Goal: Information Seeking & Learning: Understand process/instructions

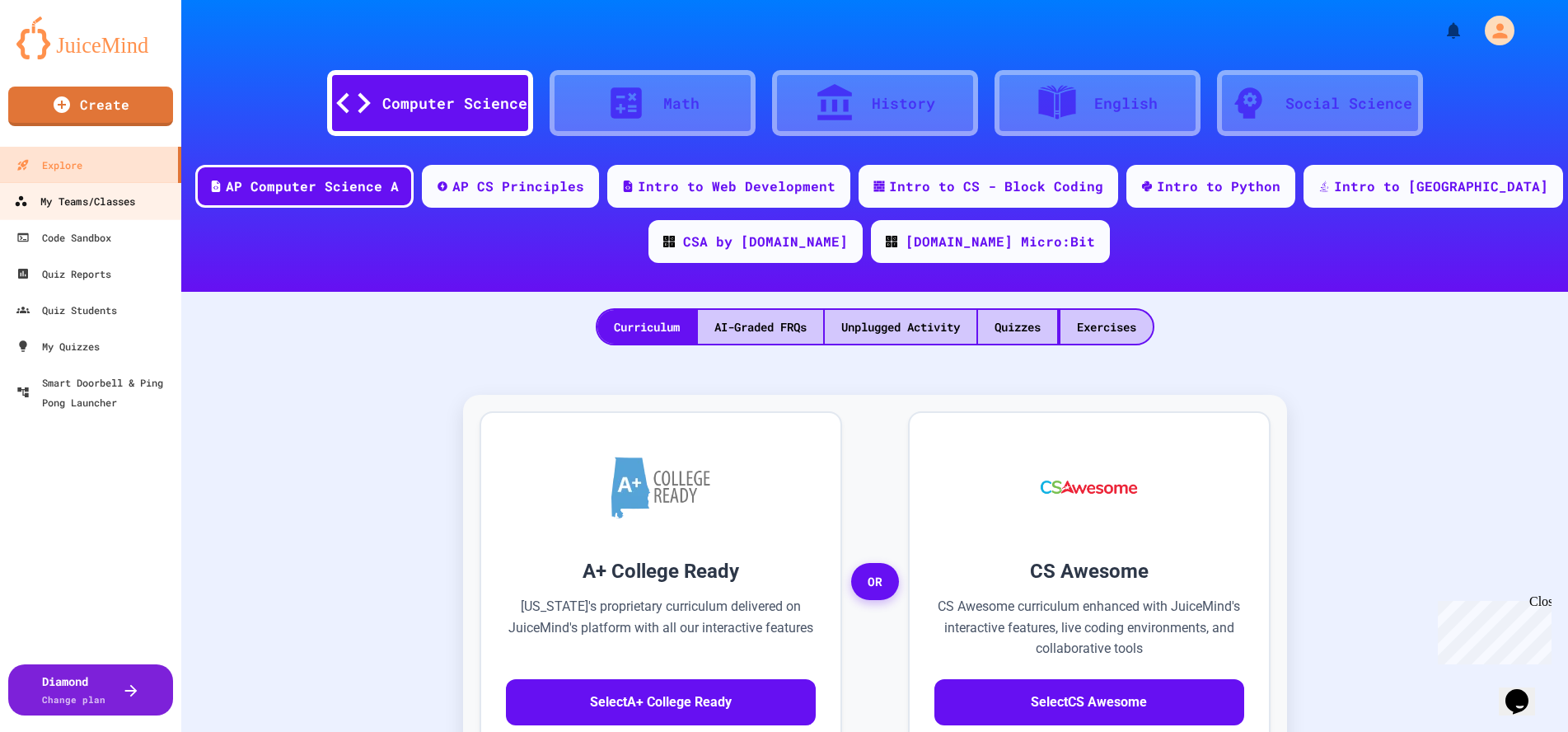
click at [91, 196] on div "My Teams/Classes" at bounding box center [74, 201] width 121 height 20
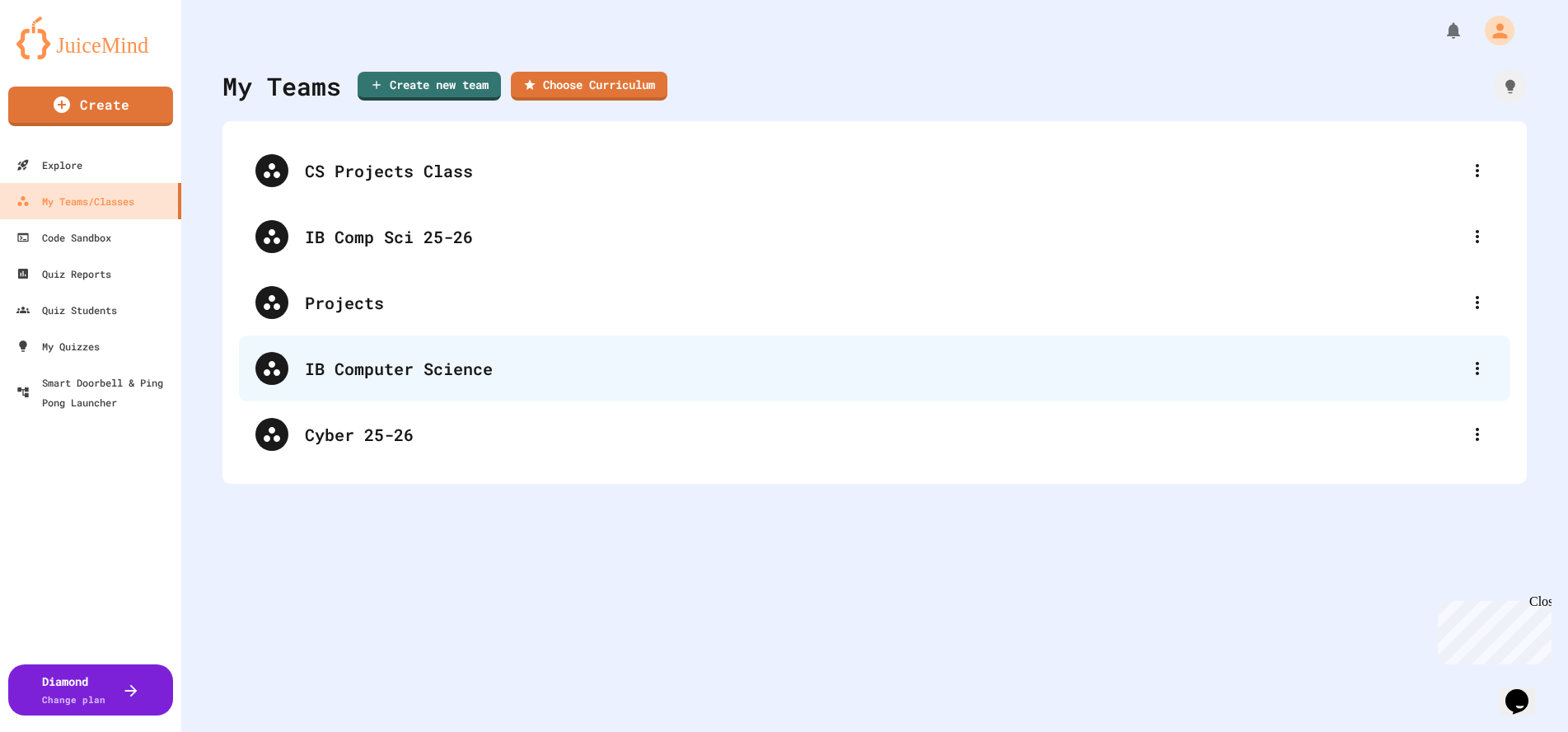
click at [368, 359] on div "IB Computer Science" at bounding box center [883, 368] width 1156 height 25
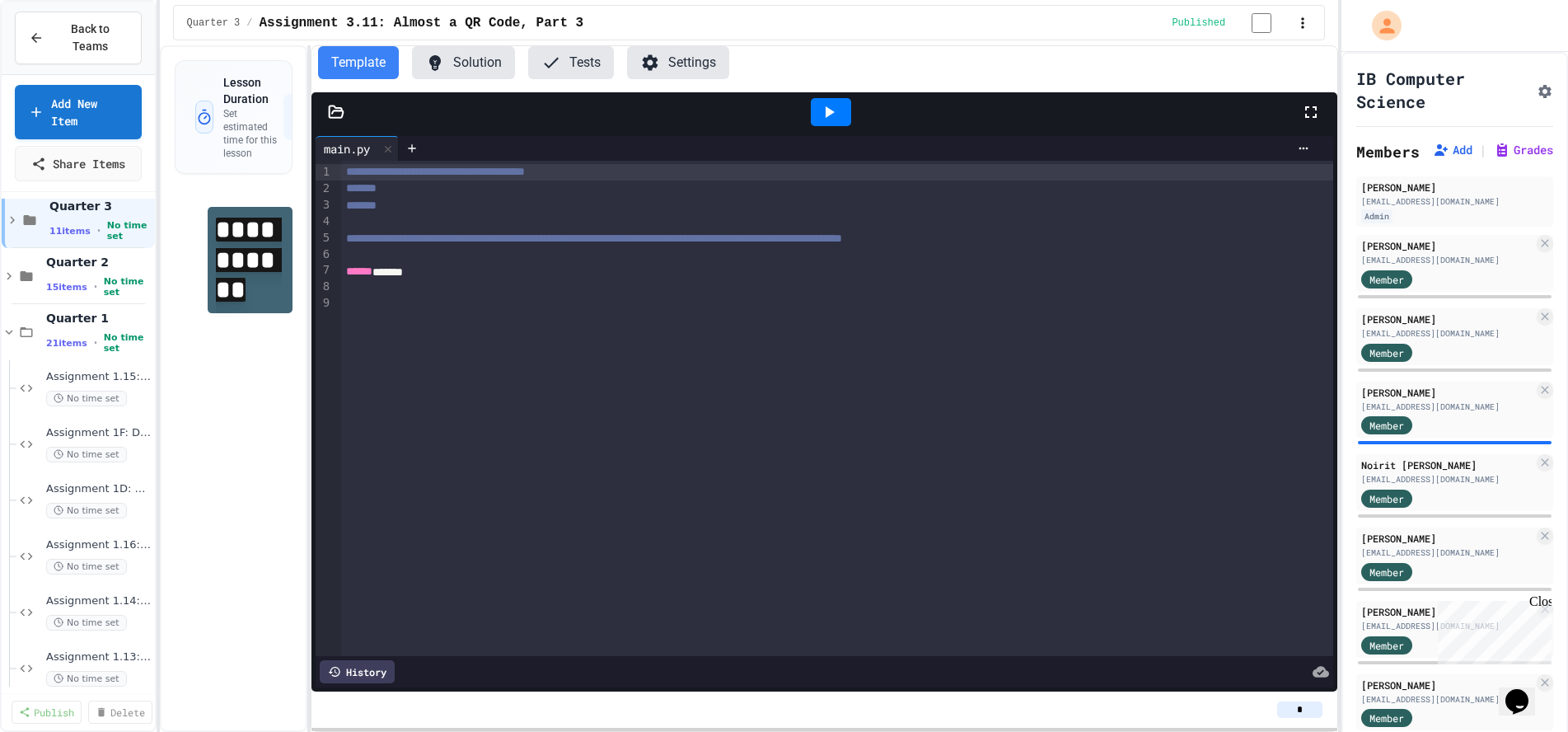
scroll to position [37, 0]
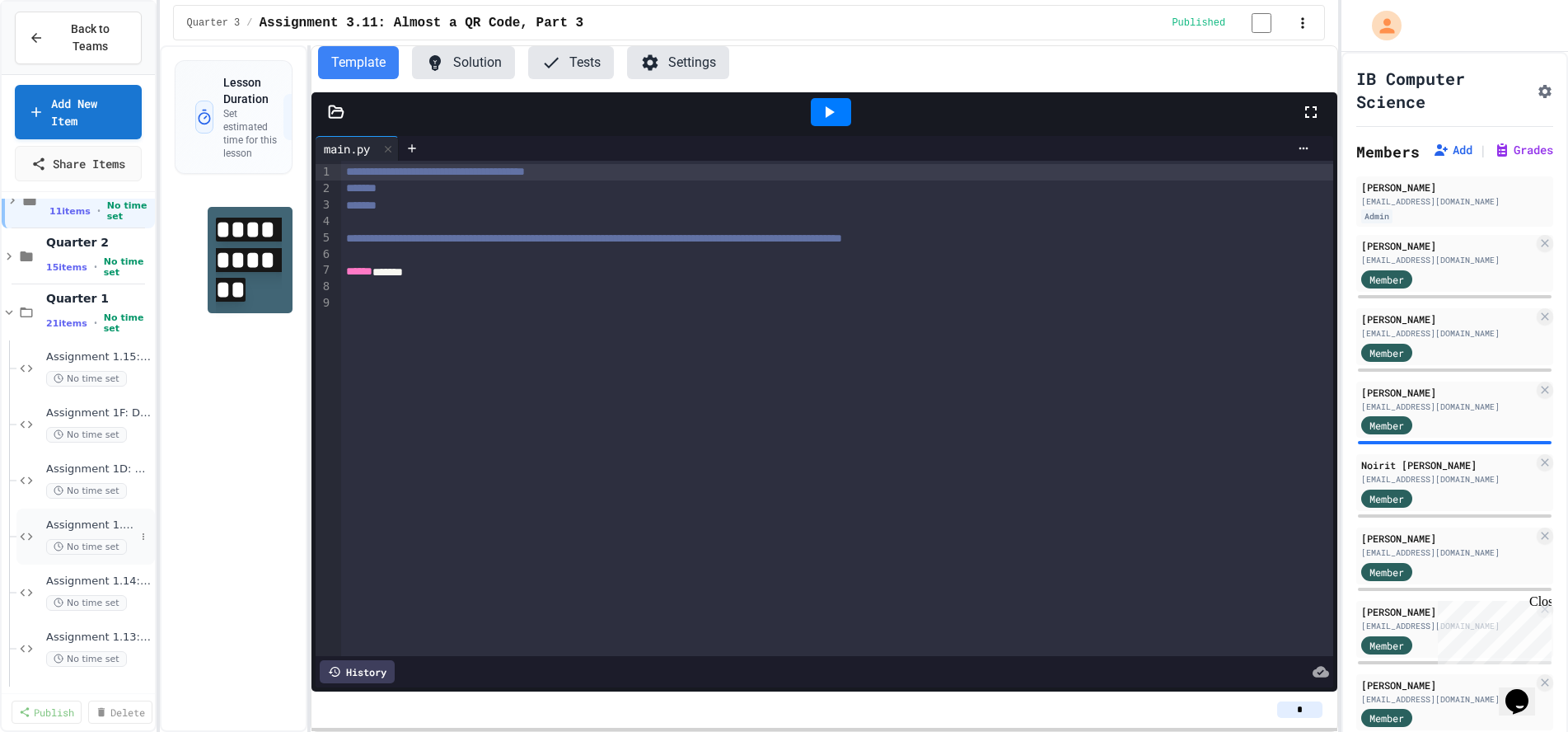
click at [93, 524] on span "Assignment 1.16: Random Points" at bounding box center [90, 525] width 89 height 14
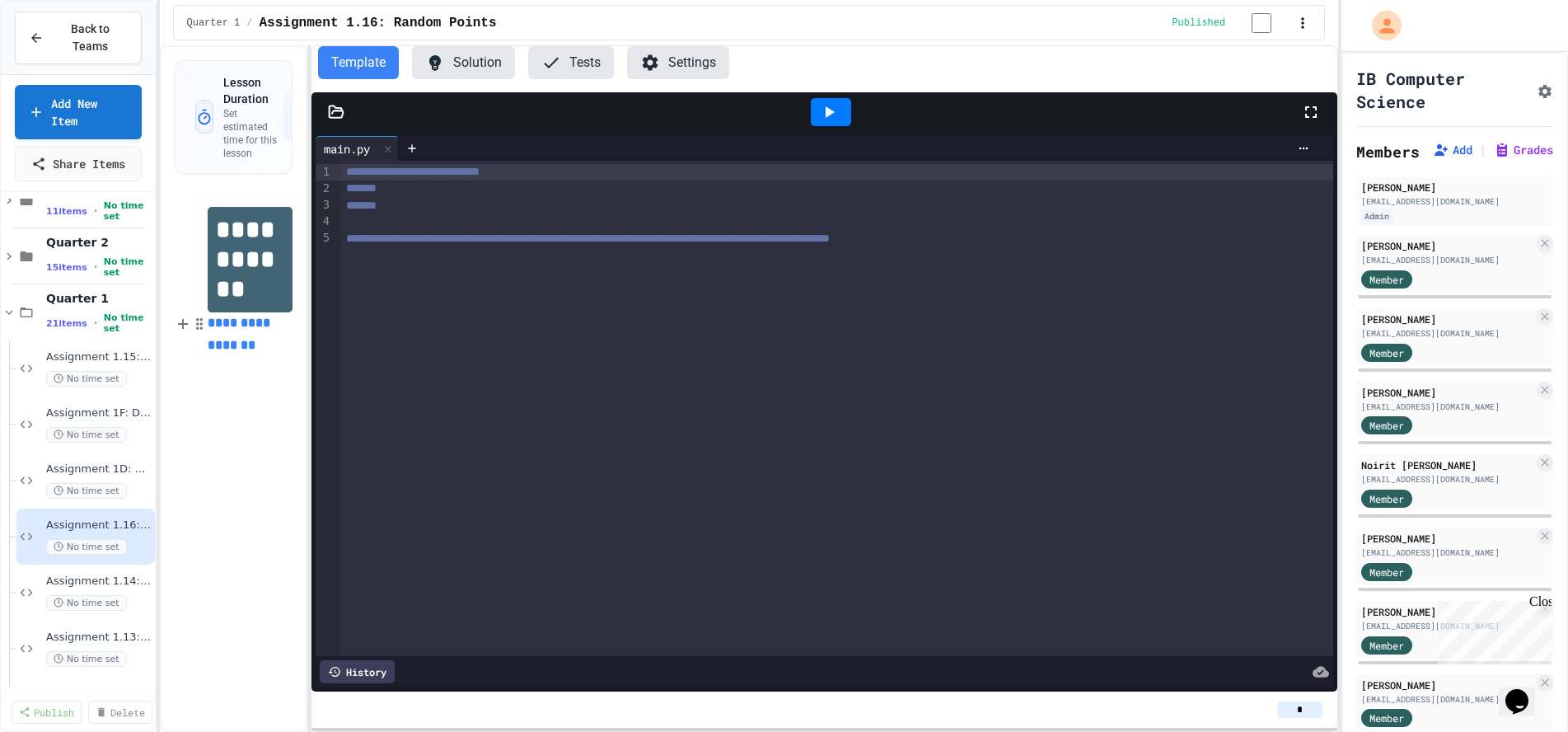
click at [235, 332] on link "**********" at bounding box center [241, 333] width 66 height 34
click at [232, 291] on link "[URL][DOMAIN_NAME]" at bounding box center [245, 289] width 88 height 33
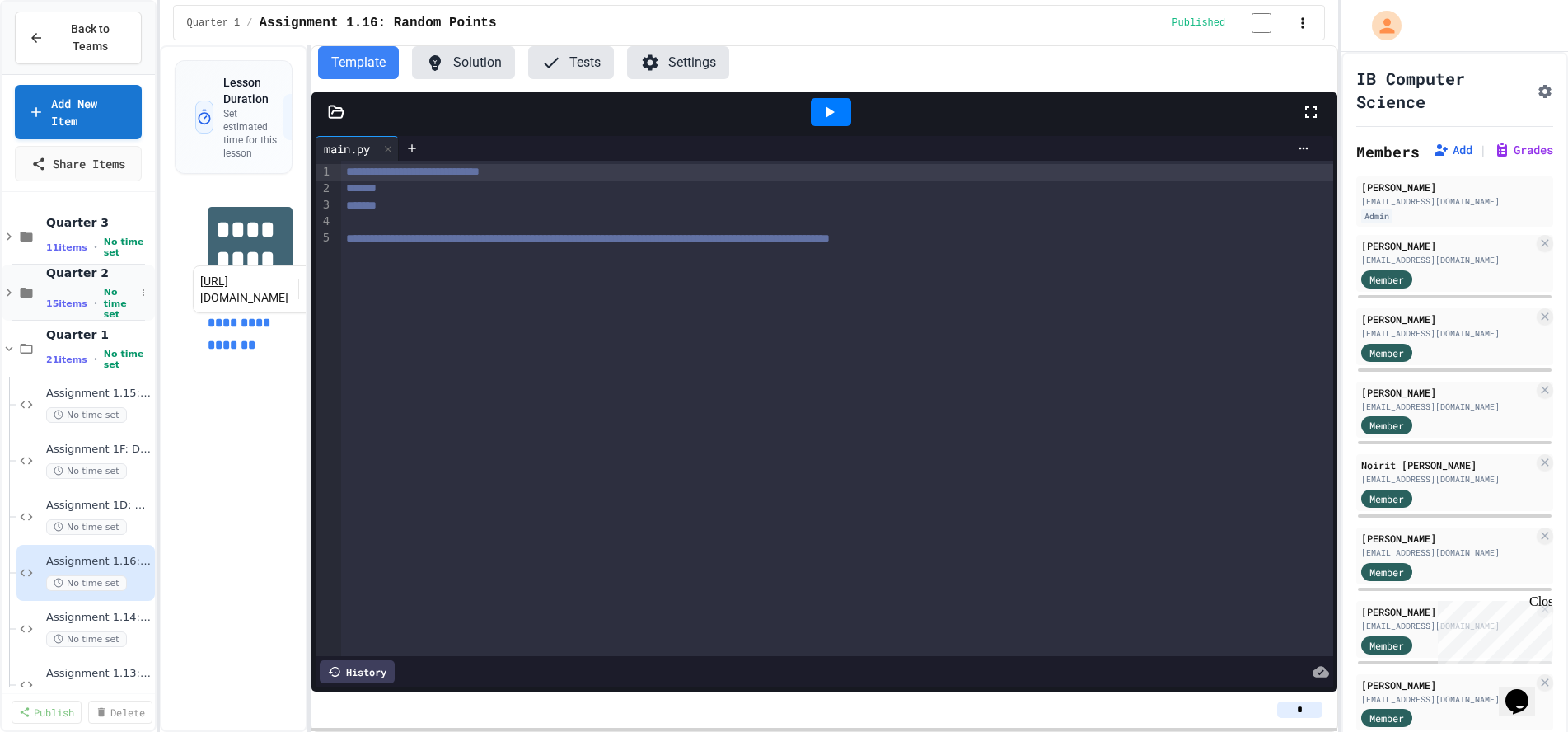
click at [9, 291] on icon at bounding box center [9, 292] width 5 height 8
